Goal: Transaction & Acquisition: Purchase product/service

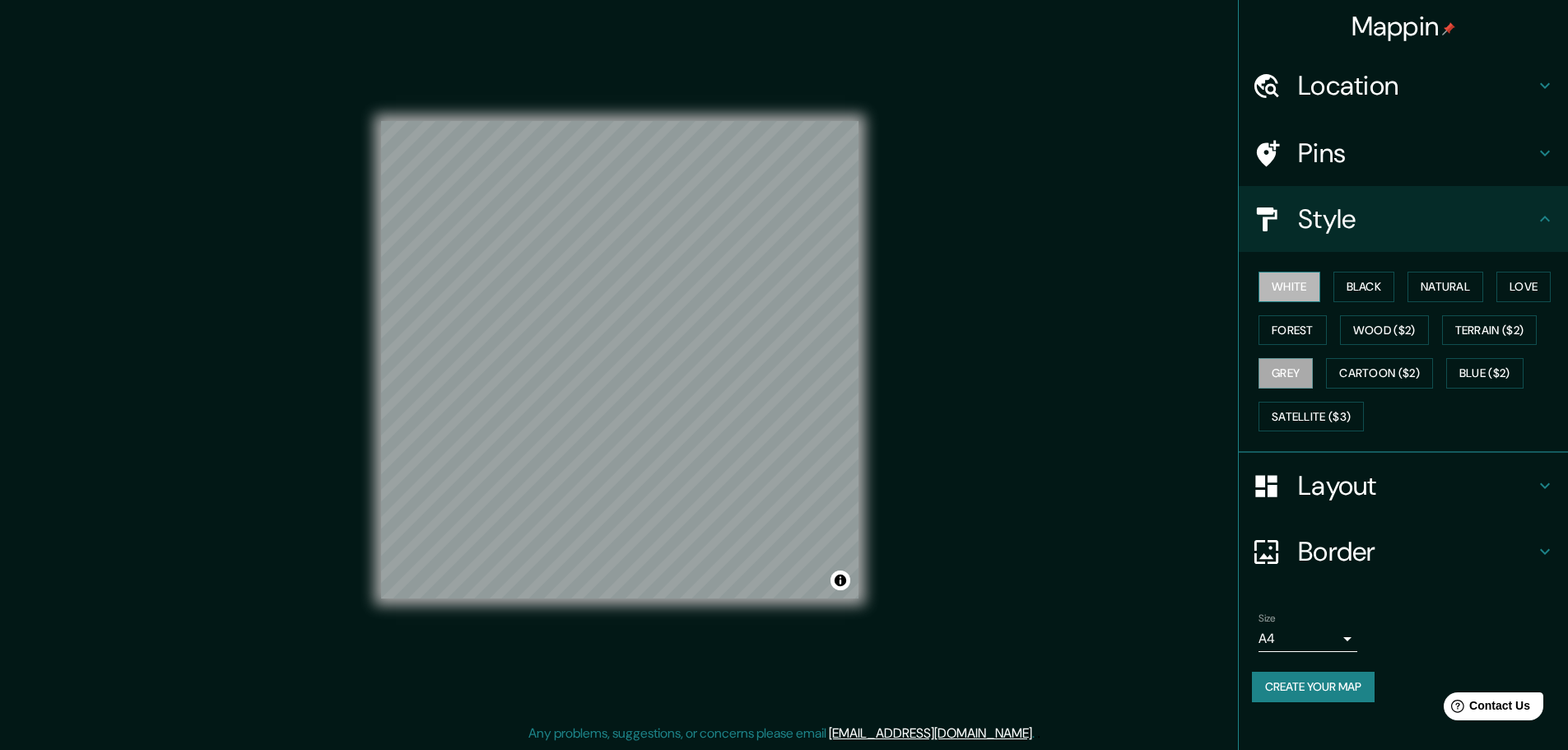
click at [1276, 287] on button "White" at bounding box center [1289, 286] width 62 height 30
click at [1330, 683] on button "Create your map" at bounding box center [1313, 686] width 123 height 30
click at [1340, 693] on button "Create your map" at bounding box center [1313, 686] width 123 height 30
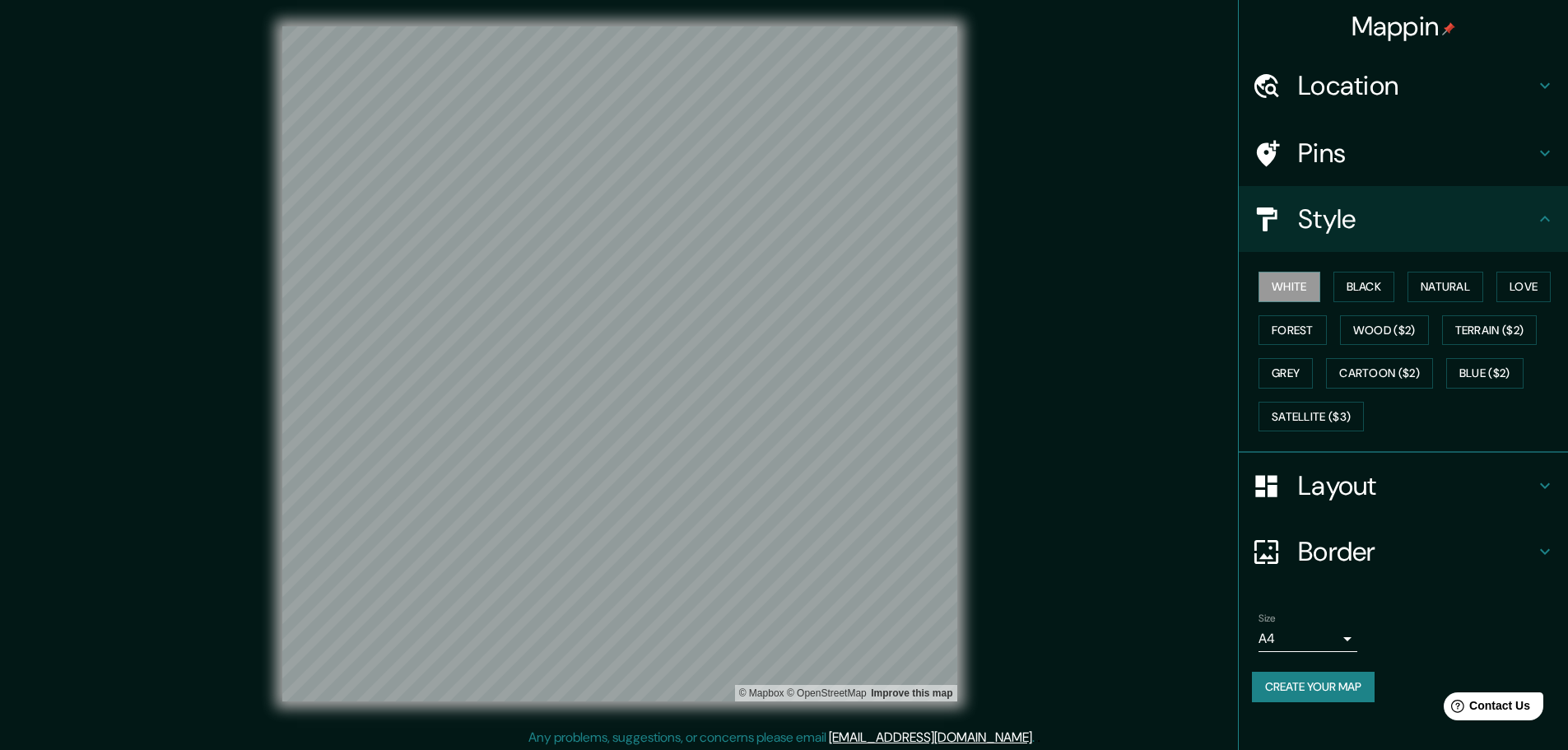
scroll to position [4, 0]
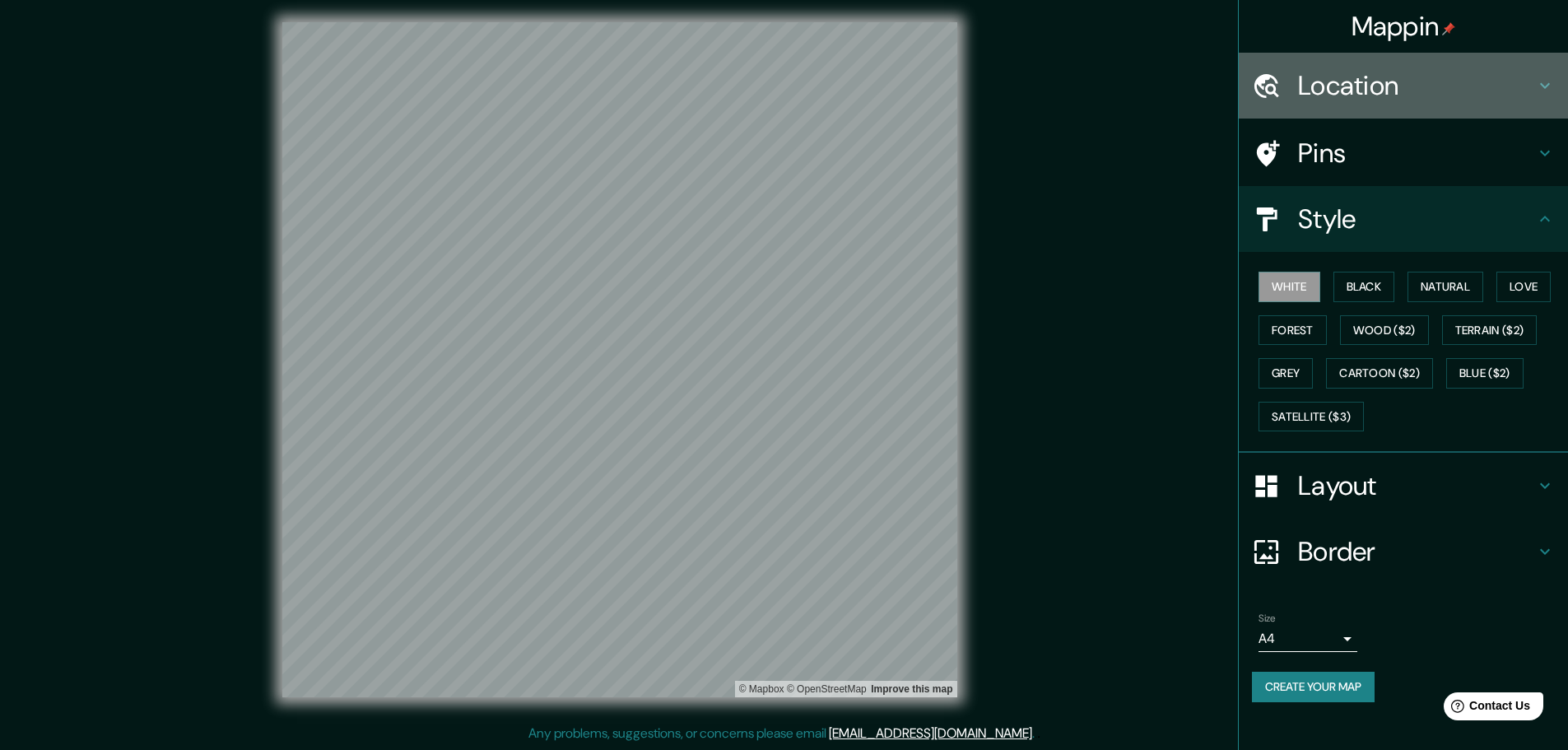
click at [1332, 103] on div "Location" at bounding box center [1403, 85] width 330 height 66
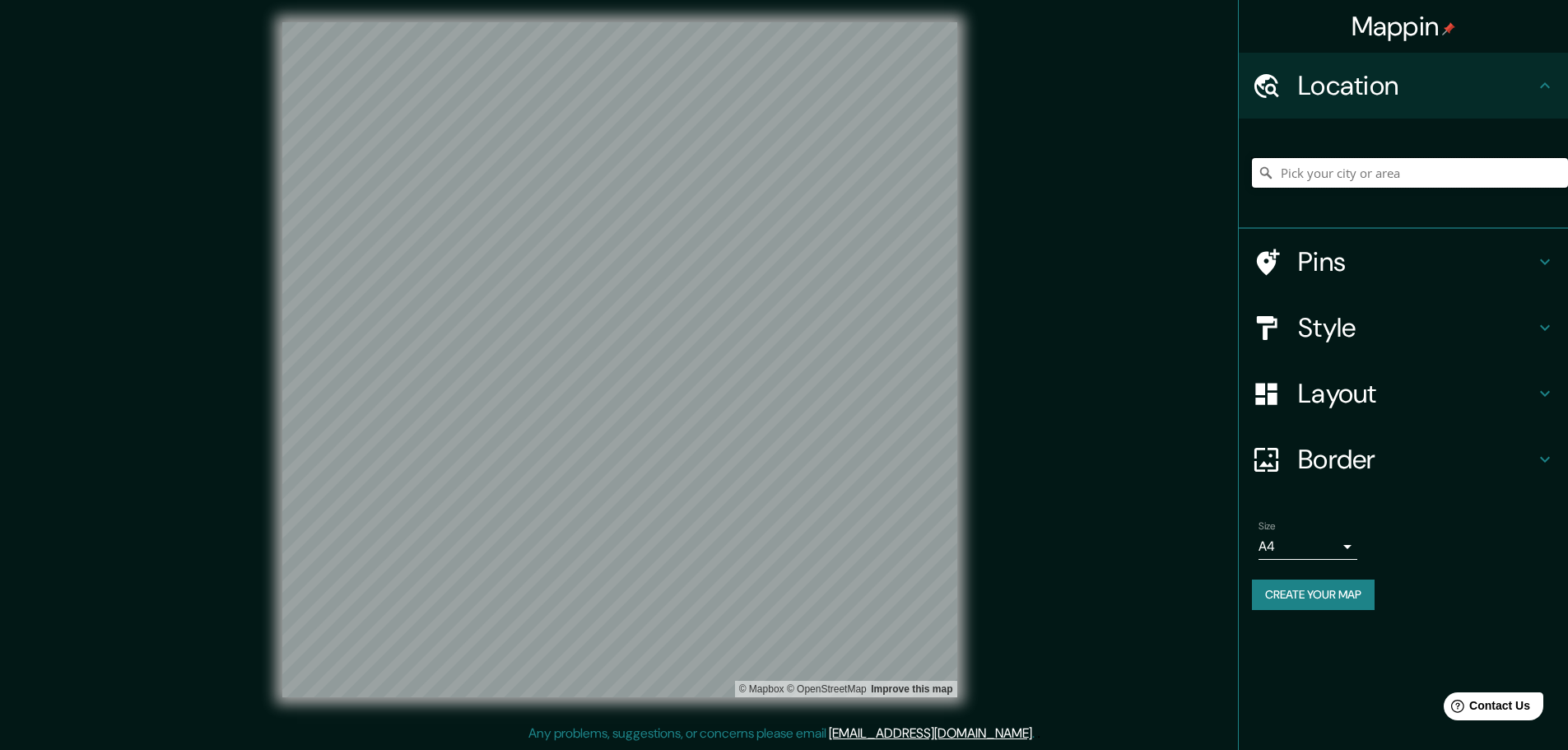
click at [1363, 173] on input "Pick your city or area" at bounding box center [1410, 172] width 316 height 30
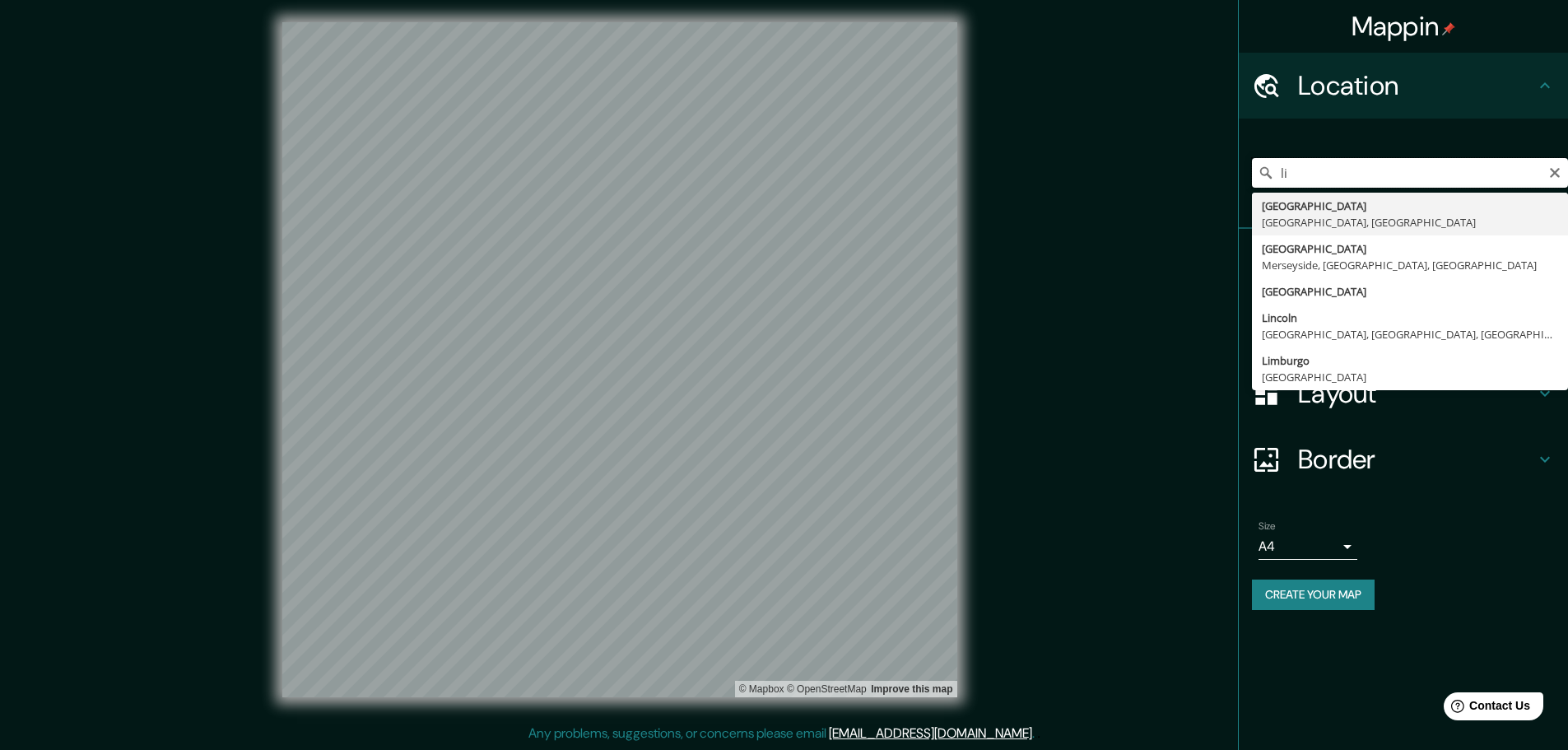
type input "l"
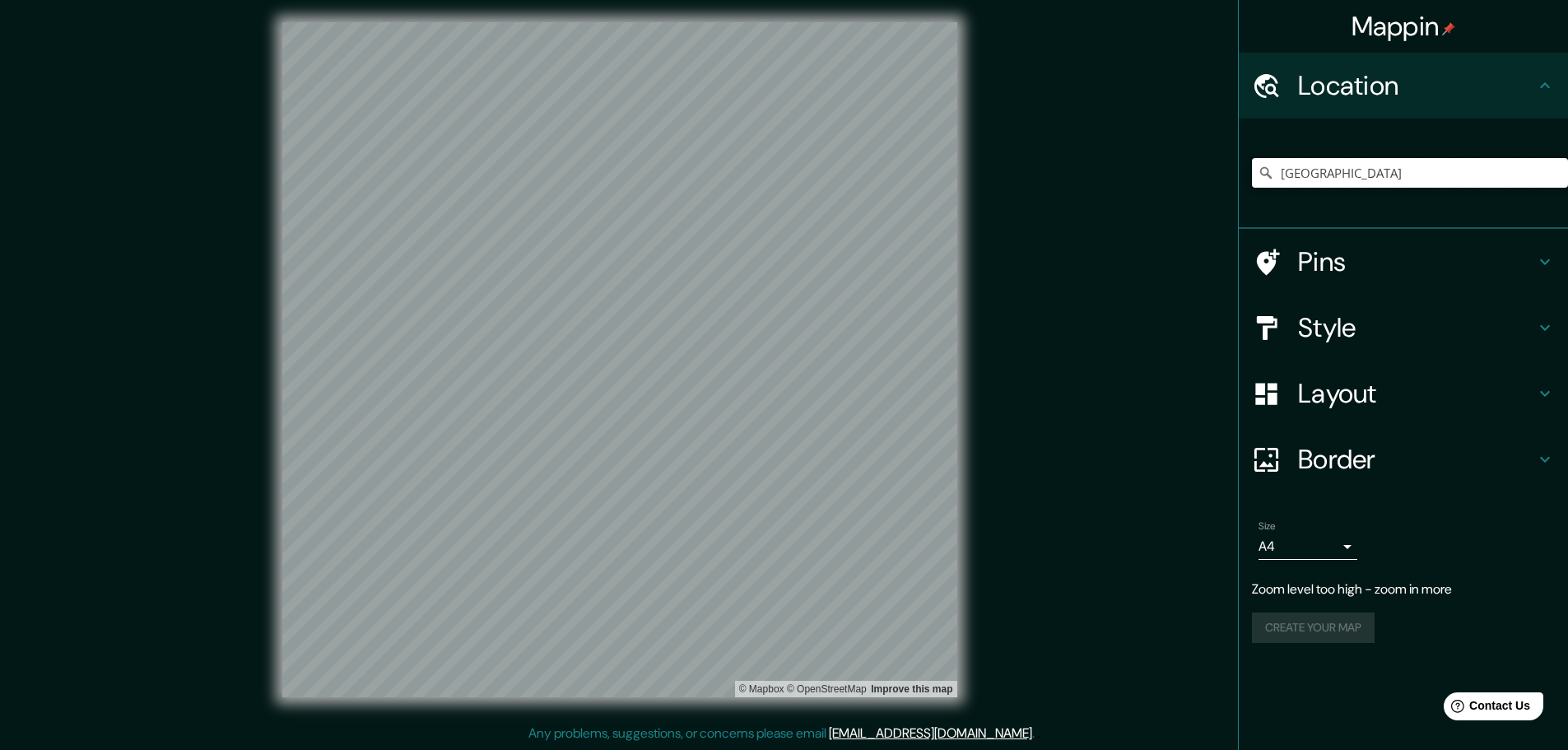
type input "[GEOGRAPHIC_DATA]"
